Goal: Task Accomplishment & Management: Use online tool/utility

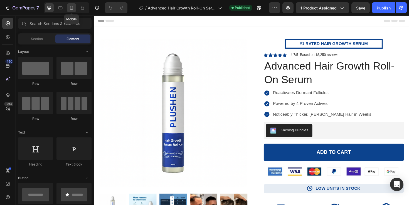
click at [71, 9] on icon at bounding box center [71, 8] width 3 height 4
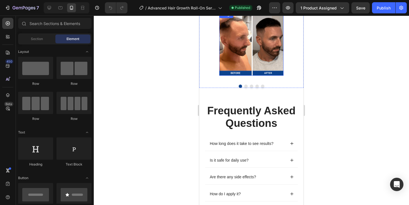
scroll to position [1100, 0]
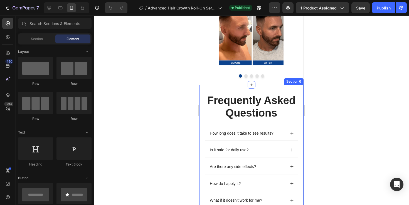
click at [265, 85] on div "Frequently Asked Questions Heading How long does it take to see results? Is it …" at bounding box center [251, 159] width 104 height 149
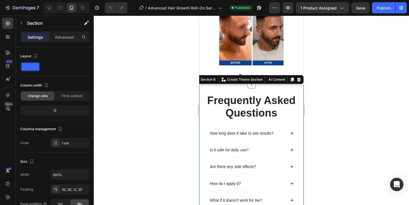
click at [67, 32] on div "Settings Advanced" at bounding box center [54, 36] width 69 height 11
click at [67, 35] on p "Advanced" at bounding box center [64, 37] width 19 height 6
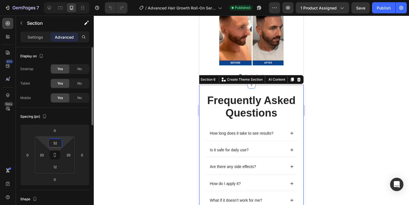
click at [55, 143] on input "32" at bounding box center [54, 143] width 11 height 8
type input "24"
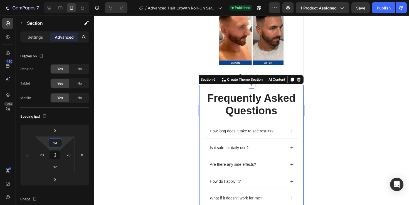
click at [360, 56] on div at bounding box center [251, 110] width 315 height 189
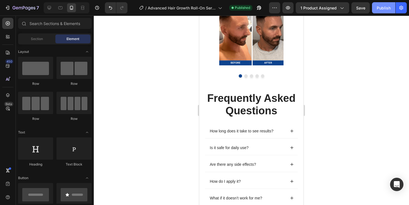
click at [378, 8] on div "Publish" at bounding box center [383, 8] width 14 height 6
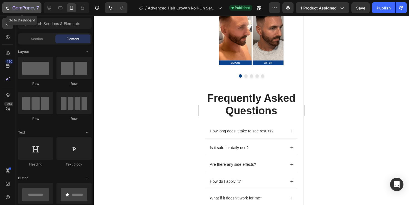
click at [7, 8] on icon "button" at bounding box center [7, 8] width 3 height 2
